Goal: Task Accomplishment & Management: Manage account settings

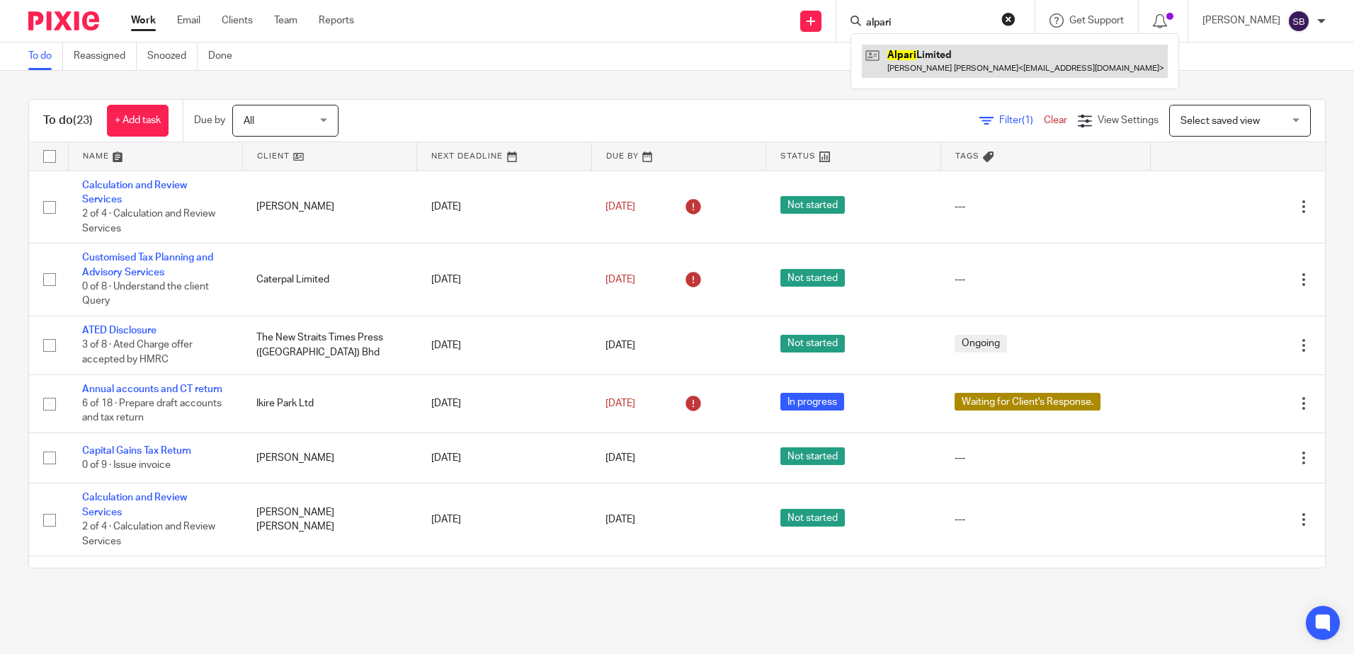
type input "alpari"
click at [950, 69] on link at bounding box center [1015, 61] width 306 height 33
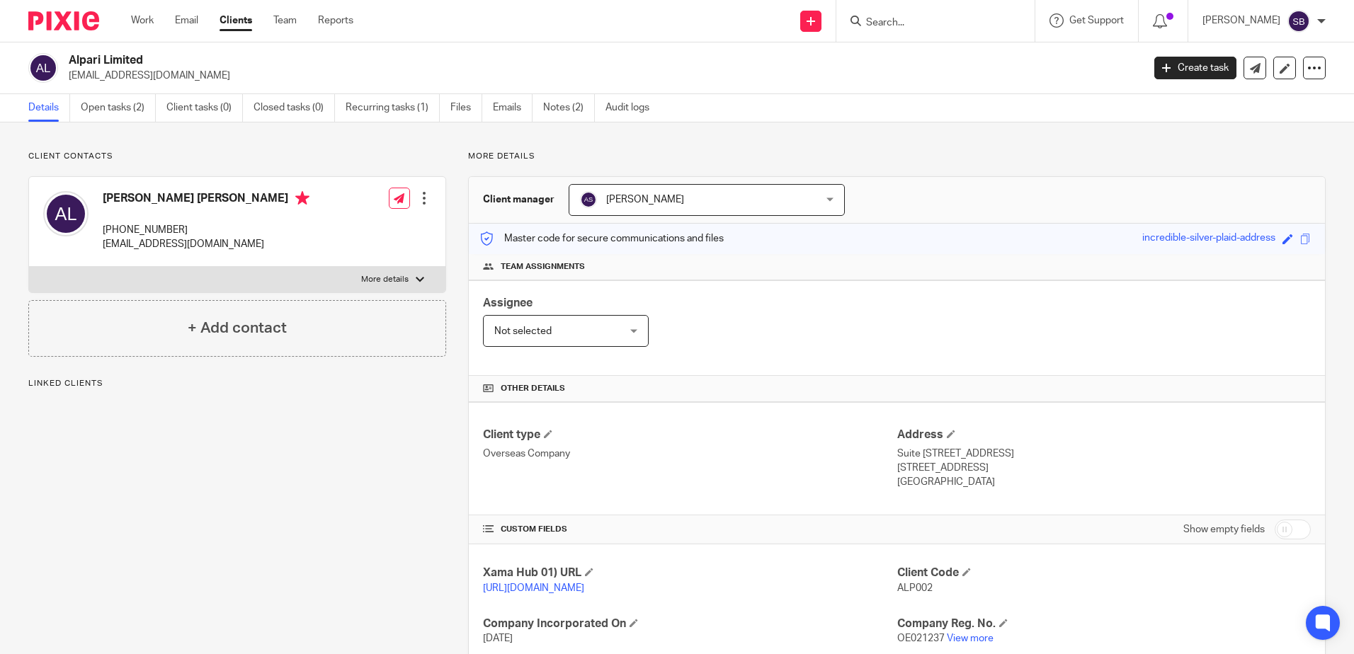
scroll to position [159, 0]
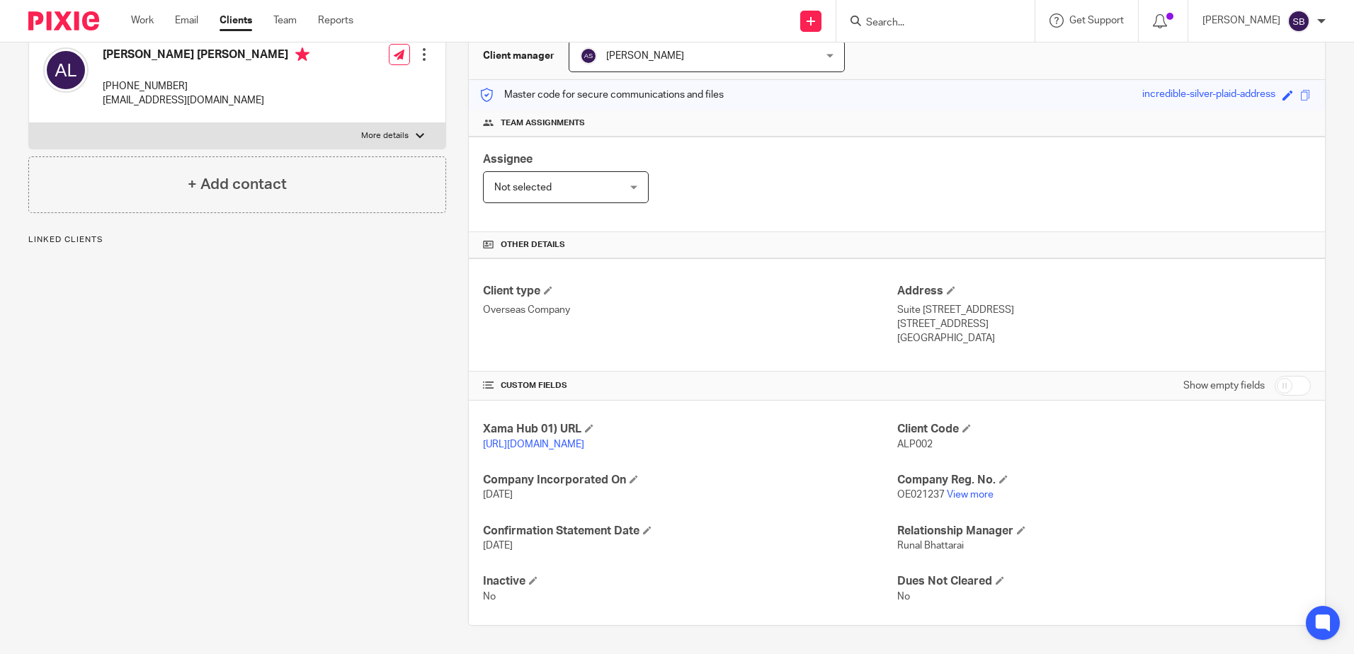
click at [367, 616] on div "Client contacts Anne Elizabeth Colomba Weisman Leob +35677980186 gialpar@pm.me …" at bounding box center [226, 316] width 440 height 619
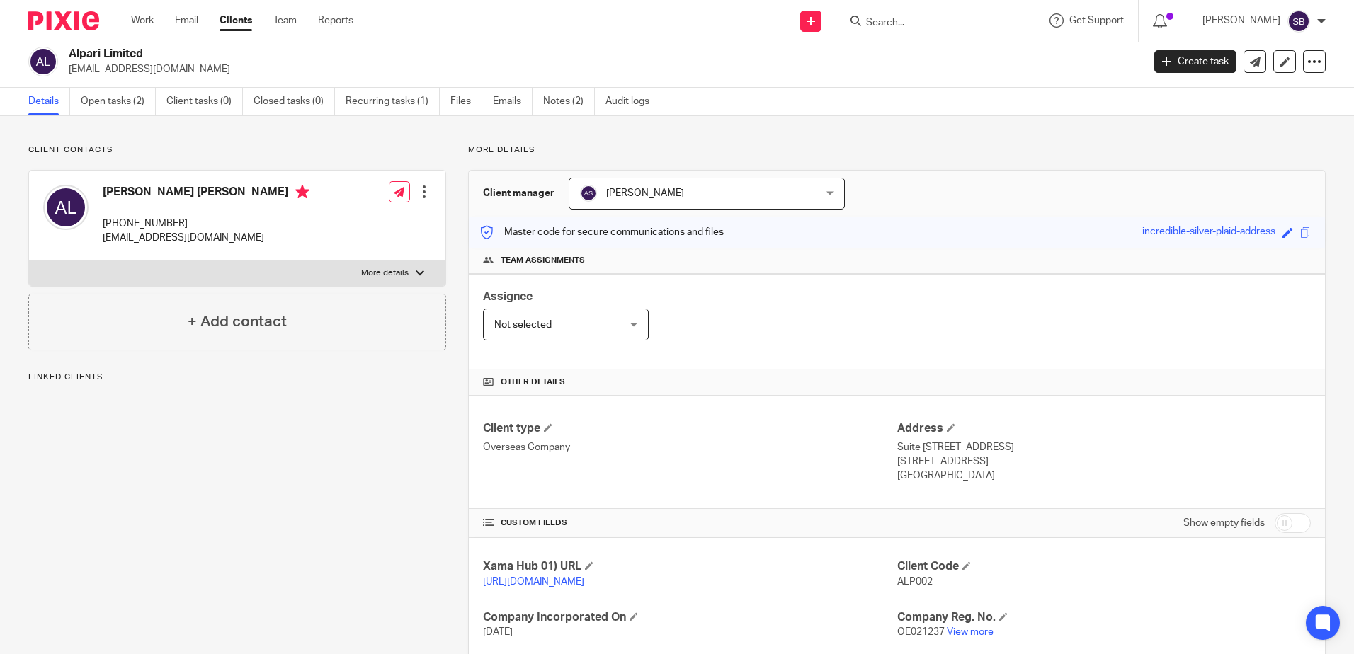
scroll to position [0, 0]
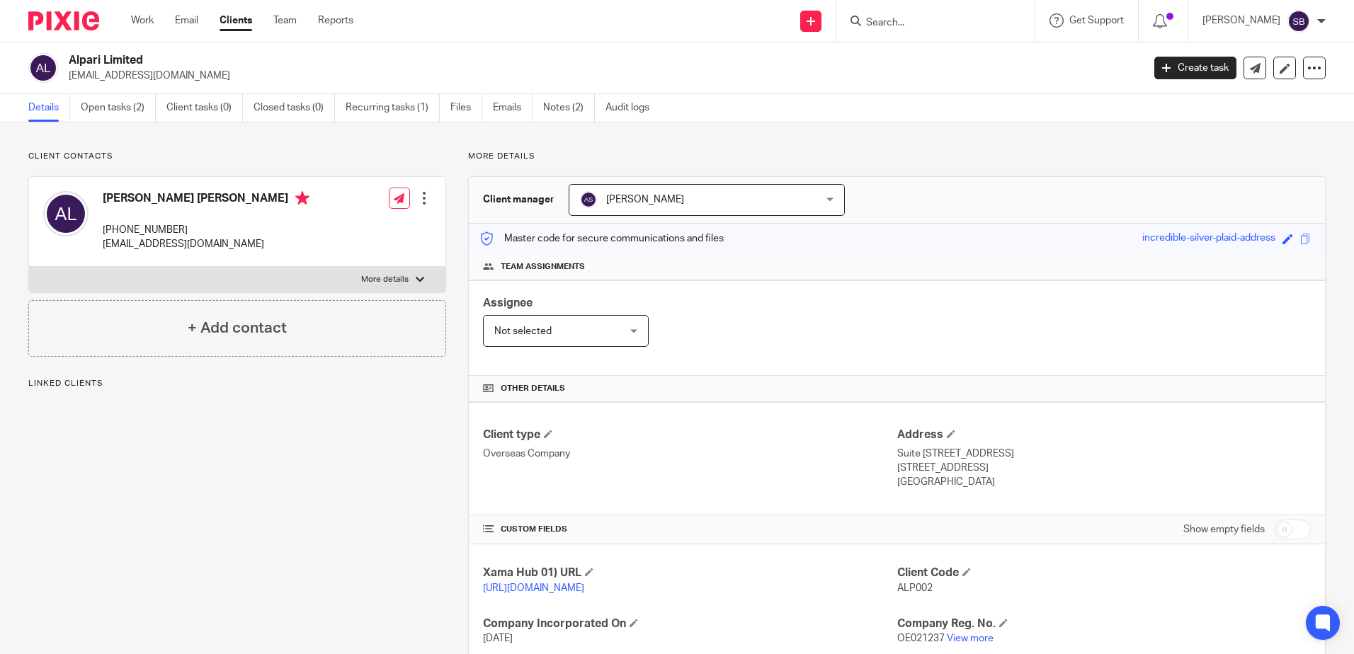
click at [307, 514] on div "Client contacts Anne Elizabeth Colomba Weisman Leob +35677980186 gialpar@pm.me …" at bounding box center [226, 460] width 440 height 619
click at [404, 285] on p "More details" at bounding box center [384, 279] width 47 height 11
click at [29, 267] on input "More details" at bounding box center [28, 266] width 1 height 1
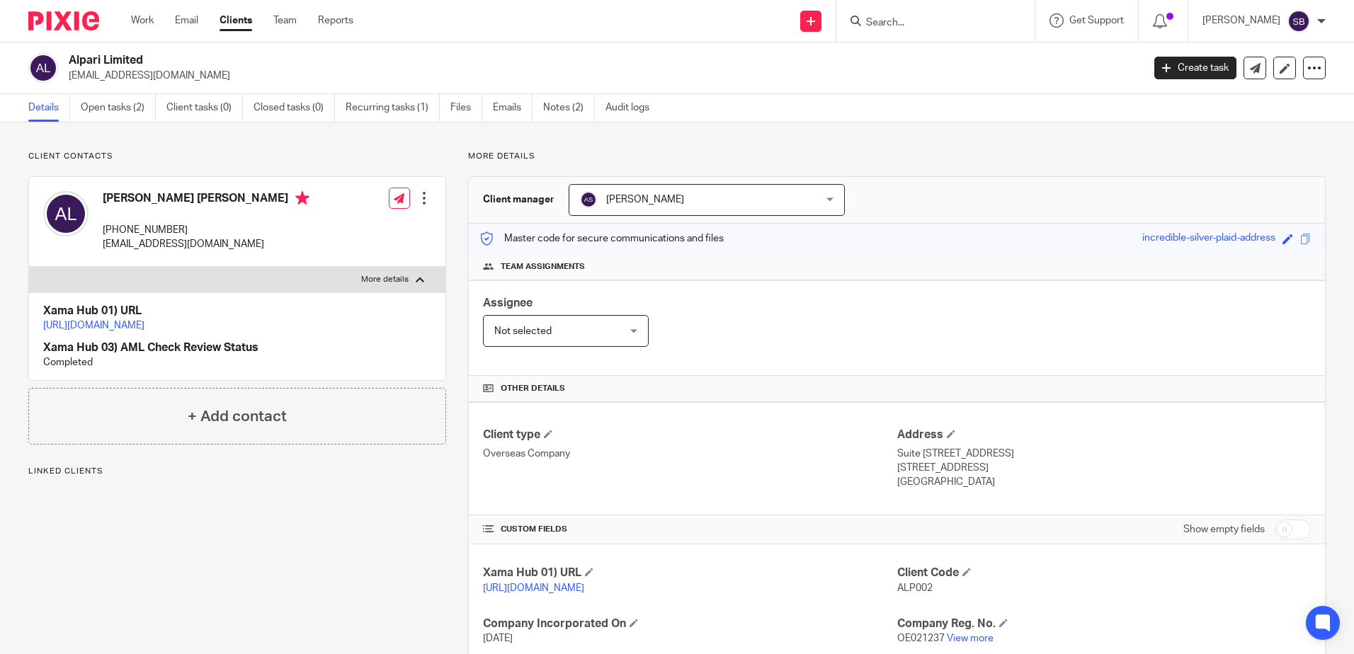
click at [404, 285] on p "More details" at bounding box center [384, 279] width 47 height 11
click at [29, 267] on input "More details" at bounding box center [28, 266] width 1 height 1
checkbox input "false"
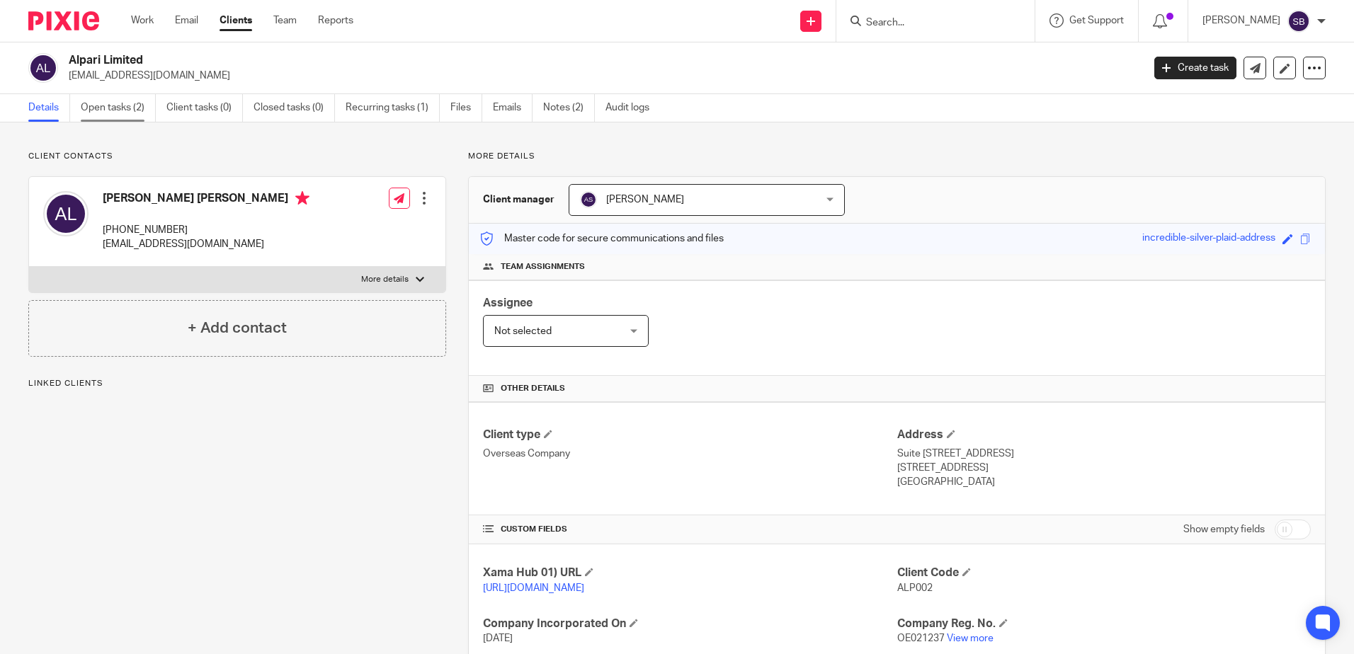
click at [131, 98] on link "Open tasks (2)" at bounding box center [118, 108] width 75 height 28
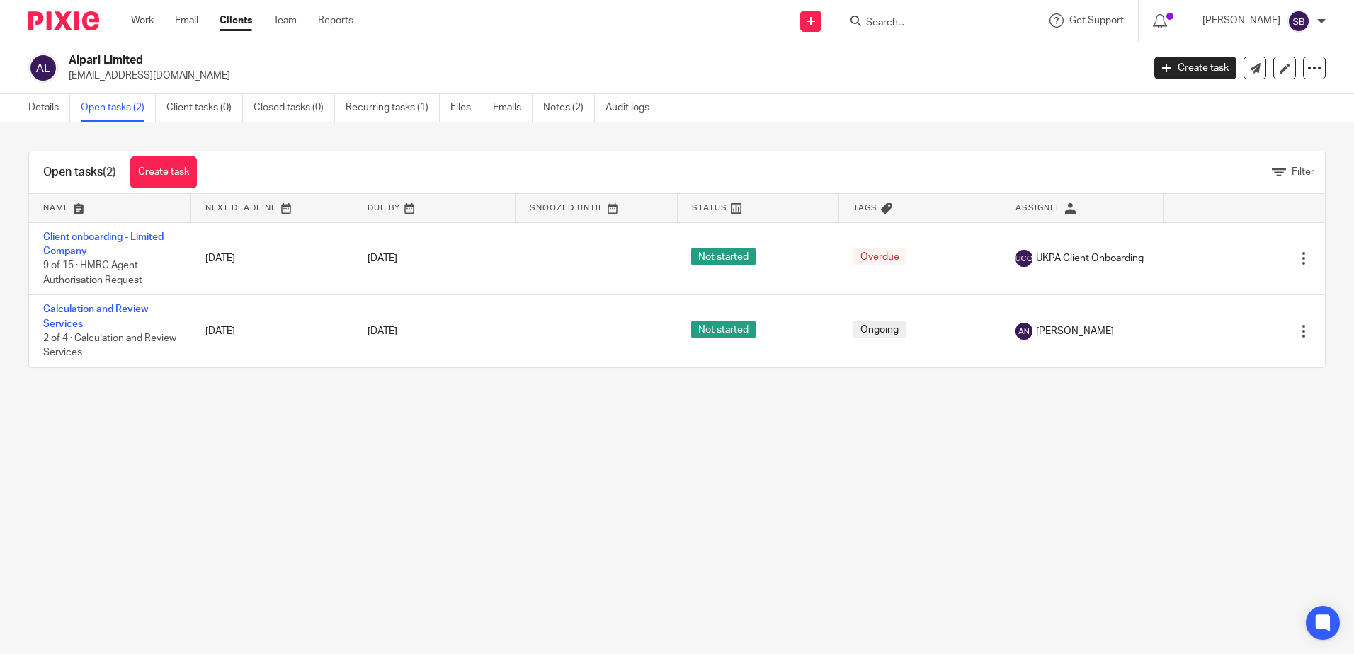
click at [186, 452] on main "Alpari Limited gialpar@pm.me Create task Update from Companies House Export dat…" at bounding box center [677, 327] width 1354 height 654
click at [393, 116] on link "Recurring tasks (1)" at bounding box center [393, 108] width 94 height 28
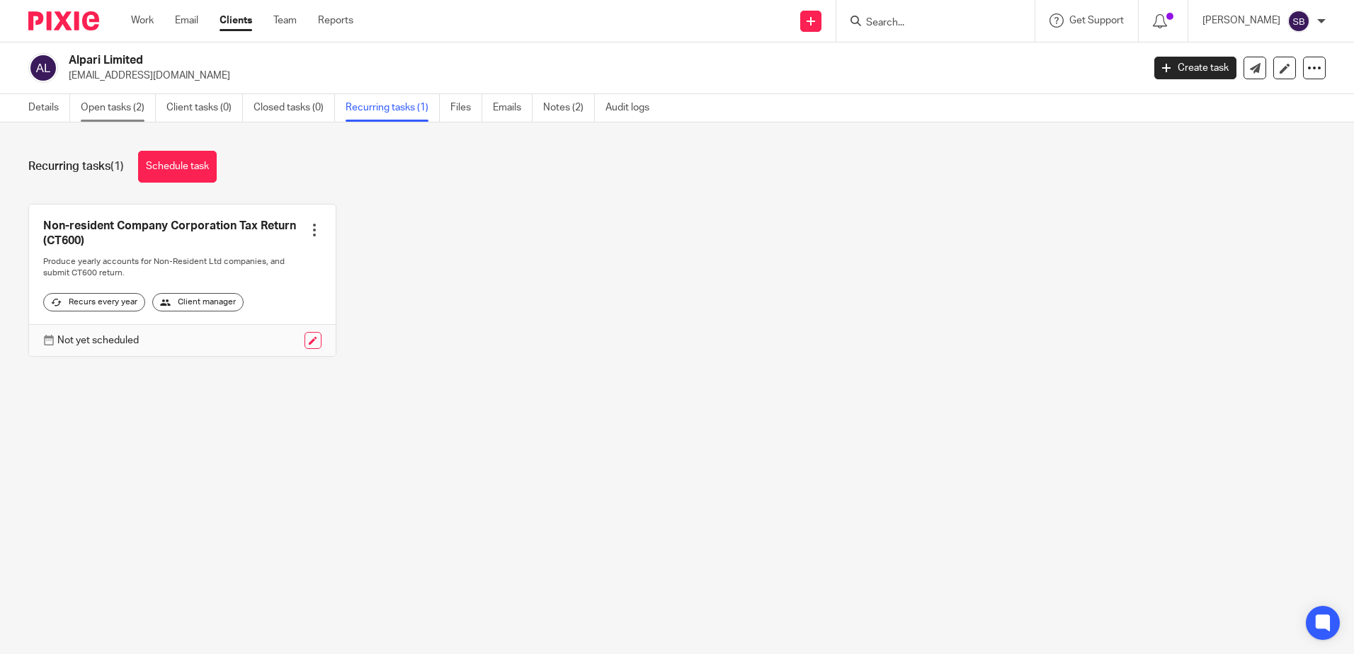
click at [132, 105] on link "Open tasks (2)" at bounding box center [118, 108] width 75 height 28
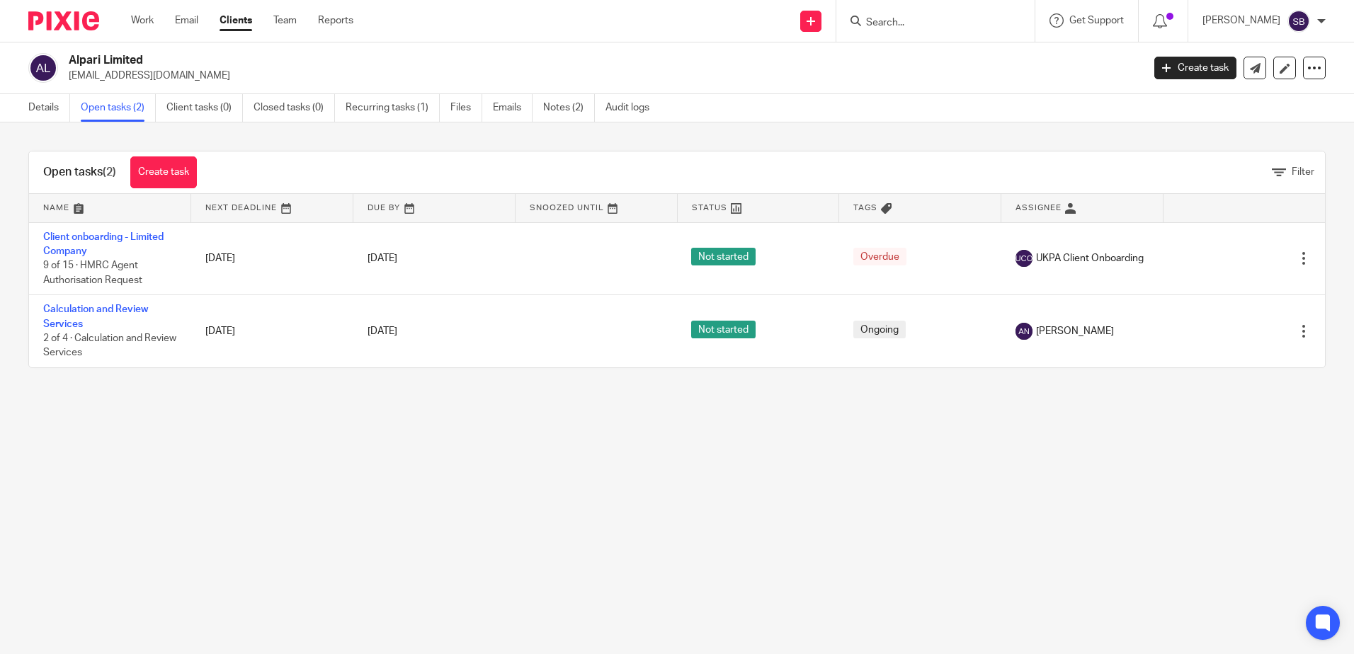
click at [130, 426] on main "Alpari Limited gialpar@pm.me Create task Update from Companies House Export dat…" at bounding box center [677, 327] width 1354 height 654
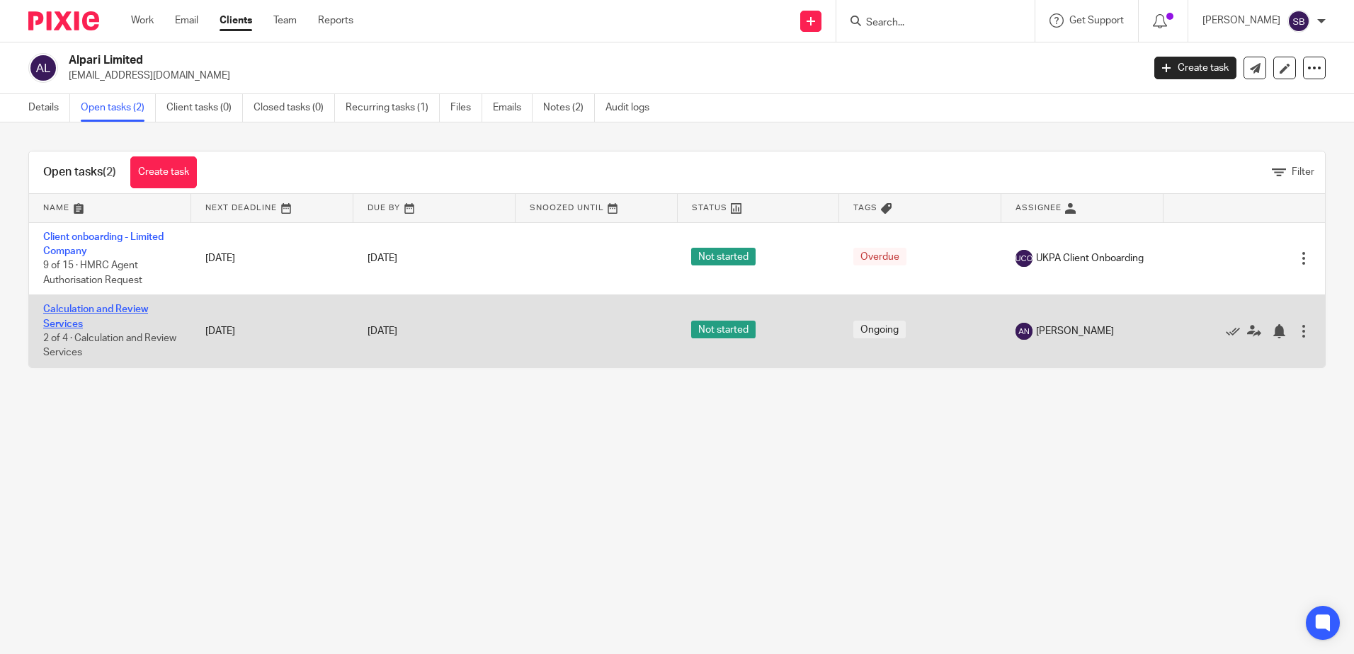
click at [87, 310] on link "Calculation and Review Services" at bounding box center [95, 317] width 105 height 24
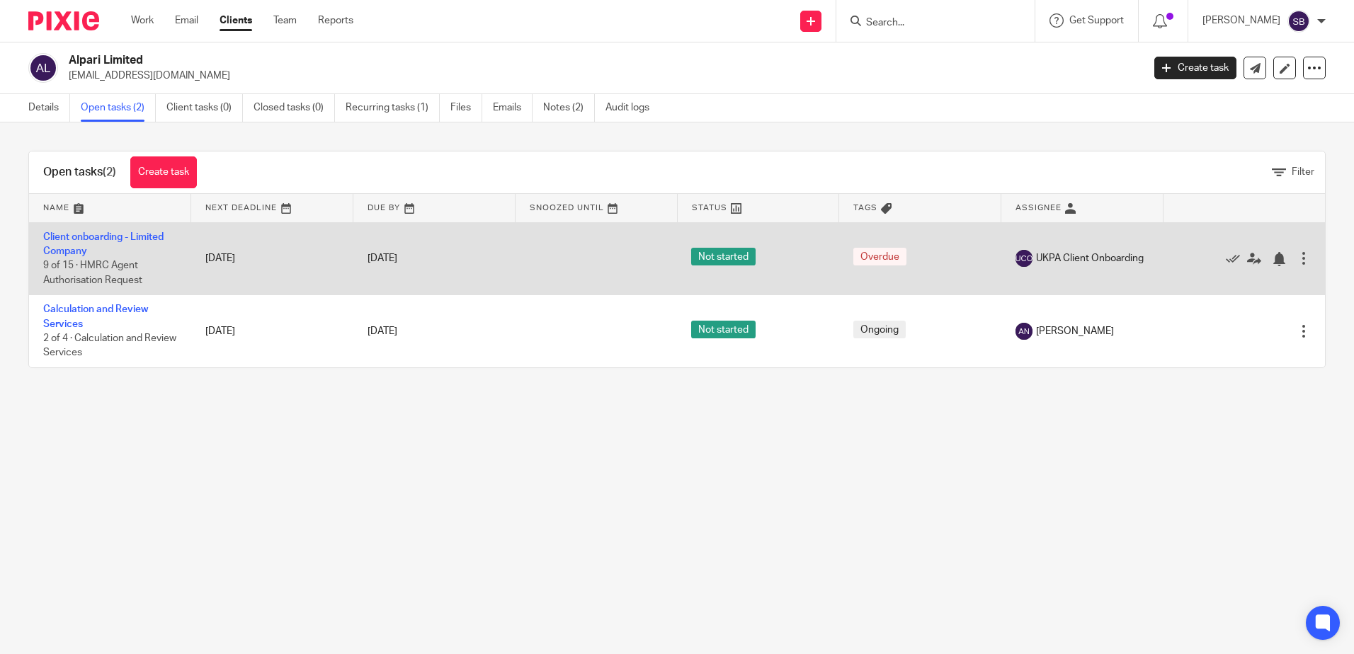
drag, startPoint x: 402, startPoint y: 336, endPoint x: 448, endPoint y: 239, distance: 107.1
click at [402, 334] on link "[DATE]" at bounding box center [400, 331] width 64 height 15
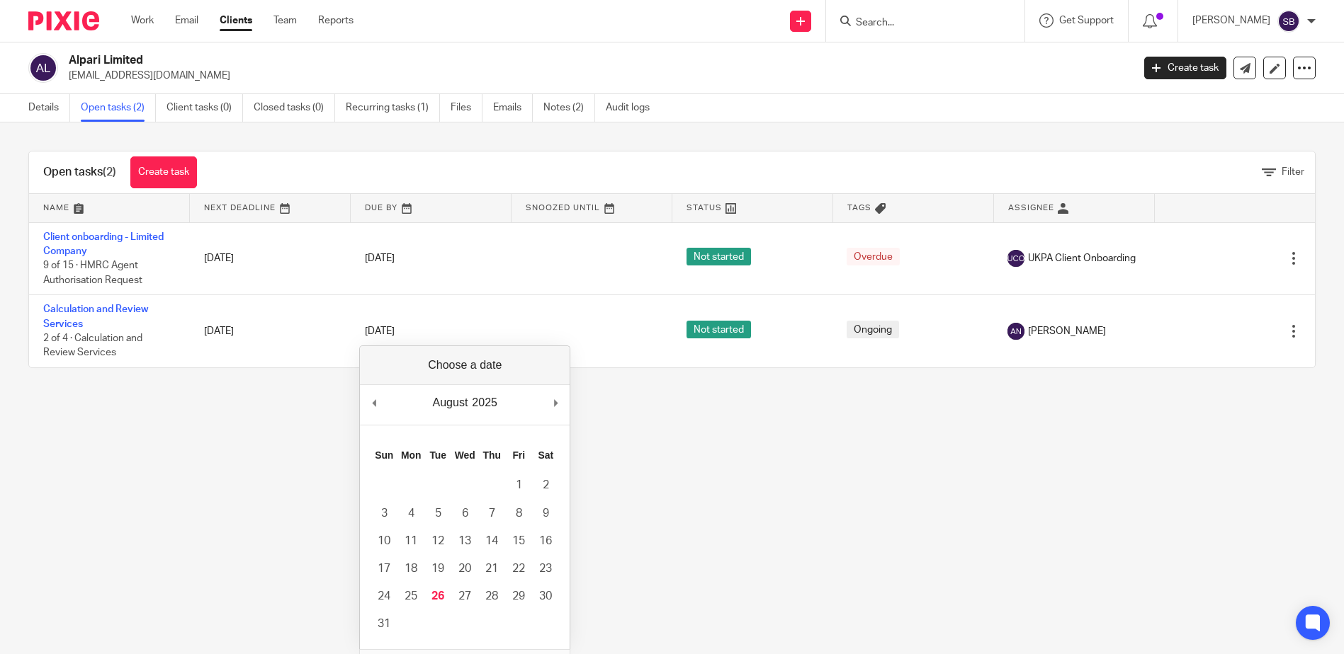
click at [552, 123] on div "Open tasks (2) Create task Filter Name Next Deadline Due By Snoozed Until Statu…" at bounding box center [672, 260] width 1344 height 274
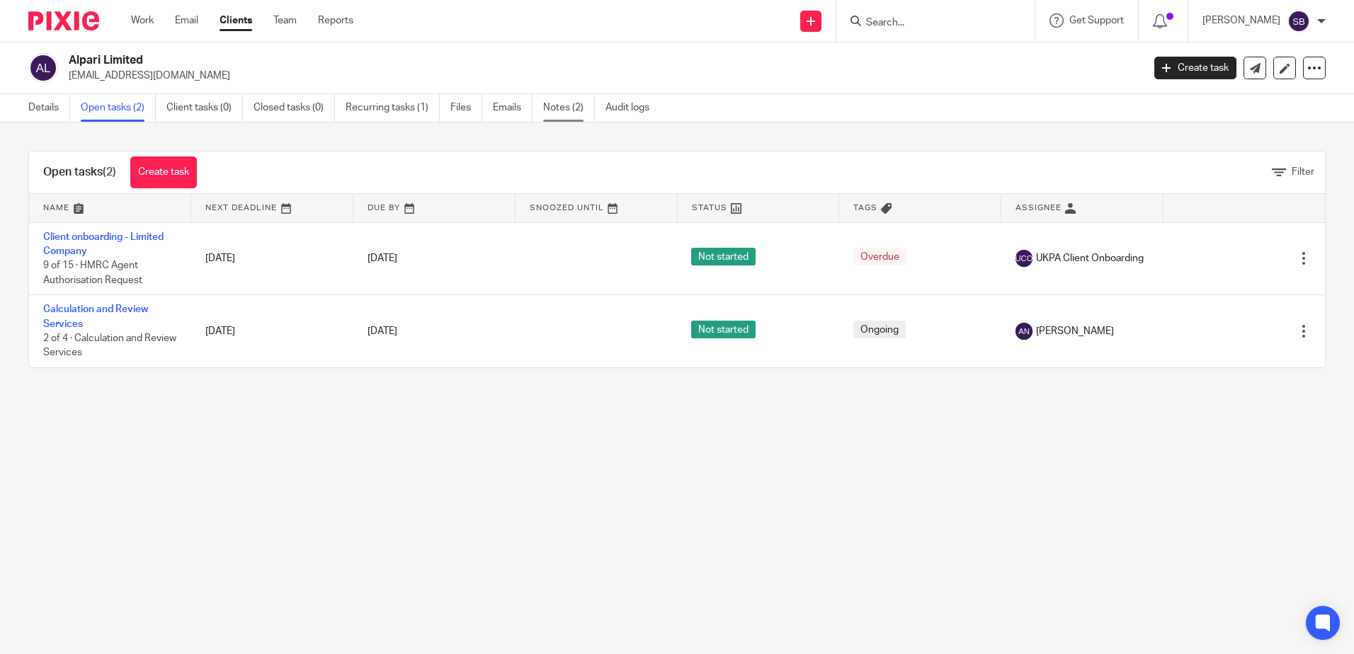
click at [548, 115] on link "Notes (2)" at bounding box center [569, 108] width 52 height 28
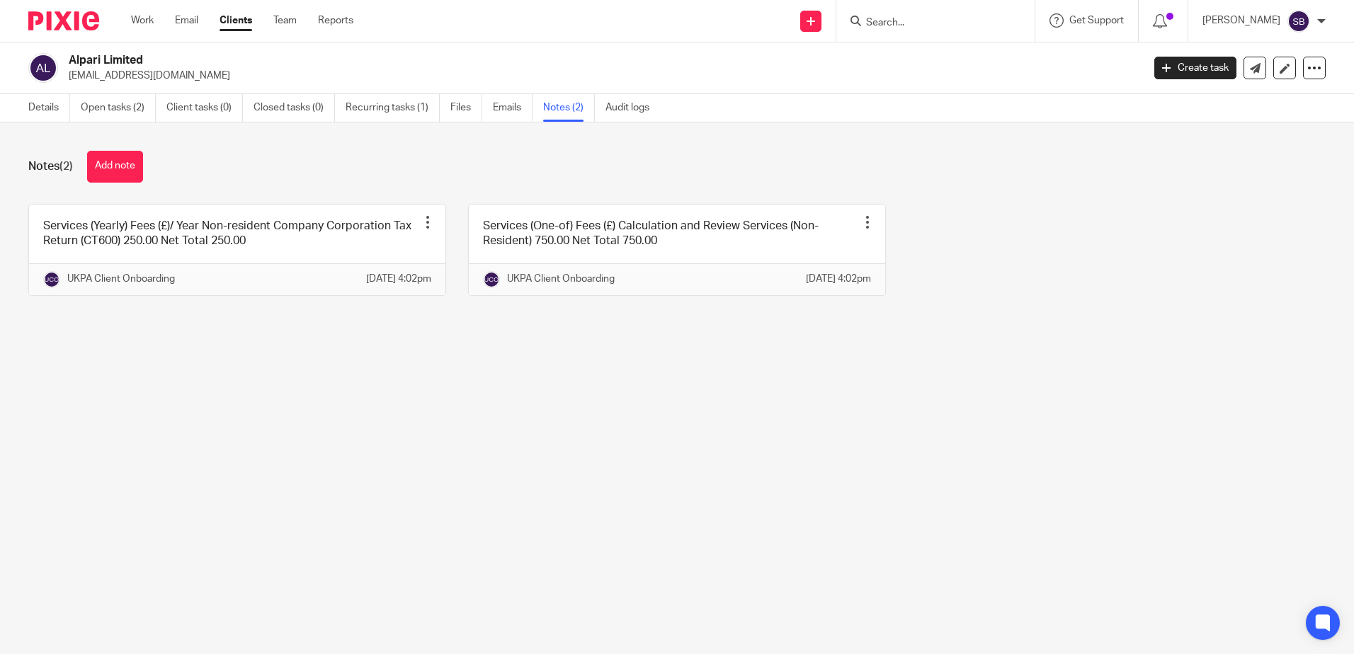
click at [679, 377] on main "Alpari Limited [EMAIL_ADDRESS][DOMAIN_NAME] Create task Update from Companies H…" at bounding box center [677, 327] width 1354 height 654
click at [1111, 239] on div "Services (Yearly) Fees (£)/ Year Non-resident Company Corporation Tax Return (C…" at bounding box center [666, 260] width 1320 height 113
click at [628, 437] on main "Alpari Limited [EMAIL_ADDRESS][DOMAIN_NAME] Create task Update from Companies H…" at bounding box center [677, 327] width 1354 height 654
